Goal: Information Seeking & Learning: Understand process/instructions

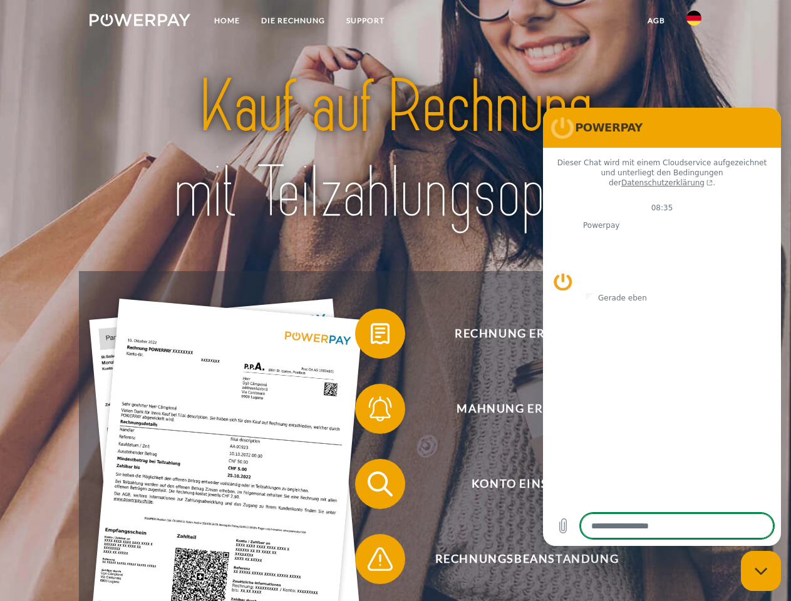
click at [140, 22] on img at bounding box center [140, 20] width 101 height 13
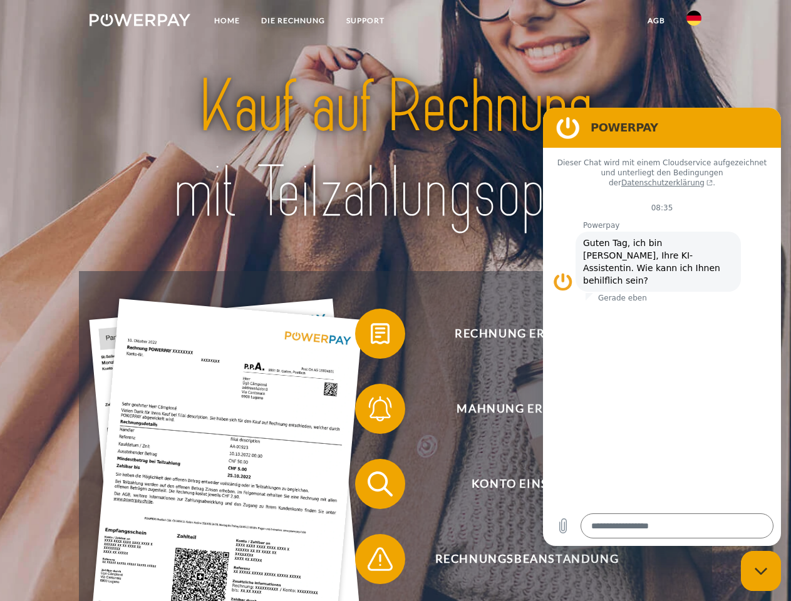
click at [694, 22] on img at bounding box center [694, 18] width 15 height 15
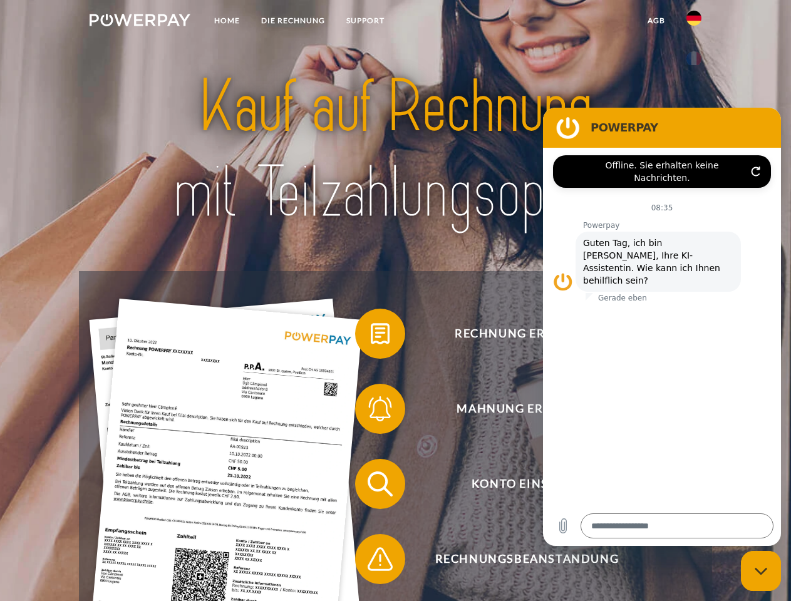
click at [656, 21] on link "agb" at bounding box center [656, 20] width 39 height 23
click at [371, 336] on span at bounding box center [361, 334] width 63 height 63
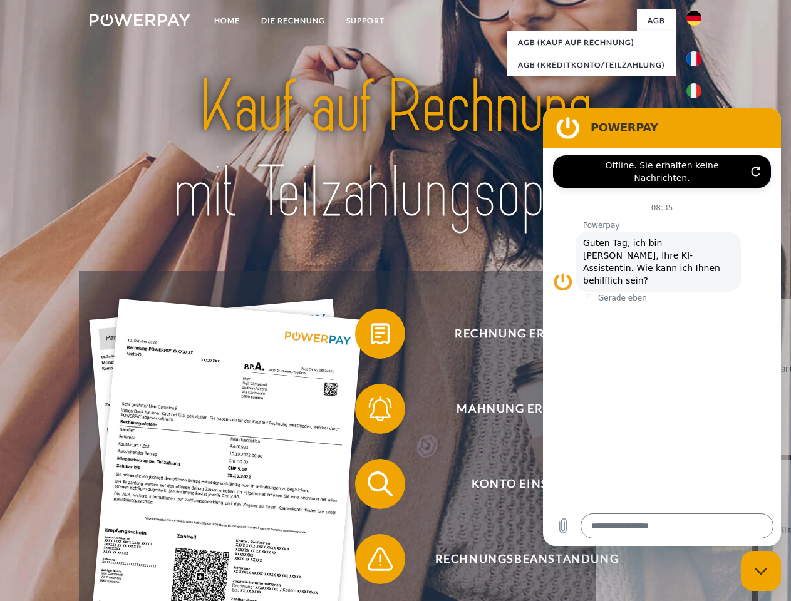
click at [371, 412] on span at bounding box center [361, 409] width 63 height 63
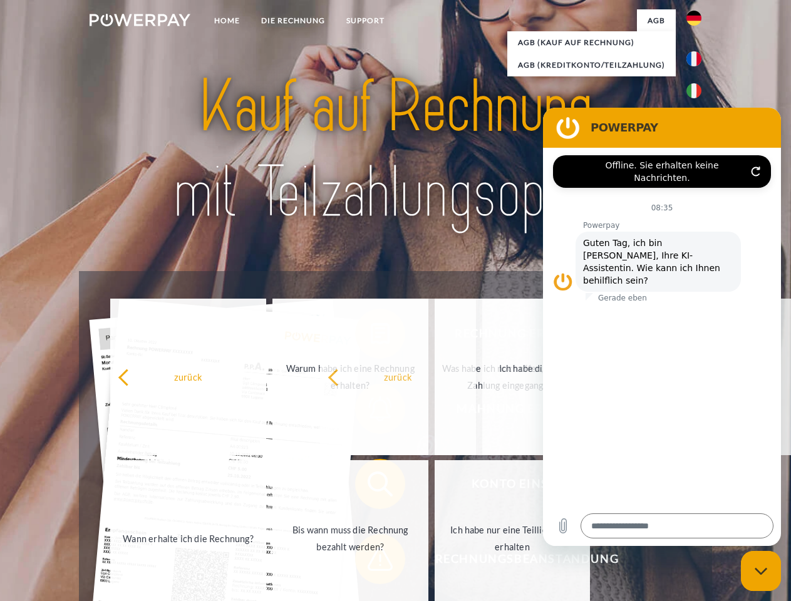
click at [371, 562] on span at bounding box center [361, 559] width 63 height 63
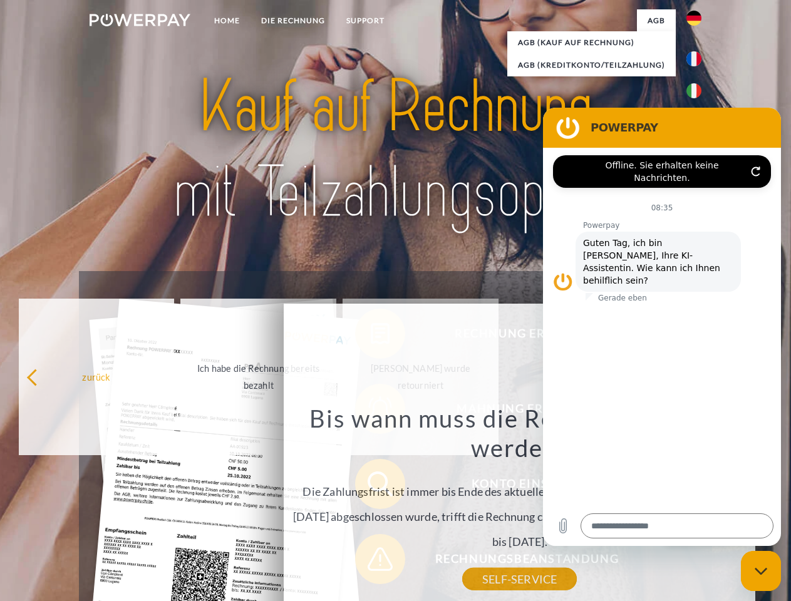
click at [761, 571] on icon "Messaging-Fenster schließen" at bounding box center [761, 572] width 13 height 8
type textarea "*"
